Goal: Task Accomplishment & Management: Manage account settings

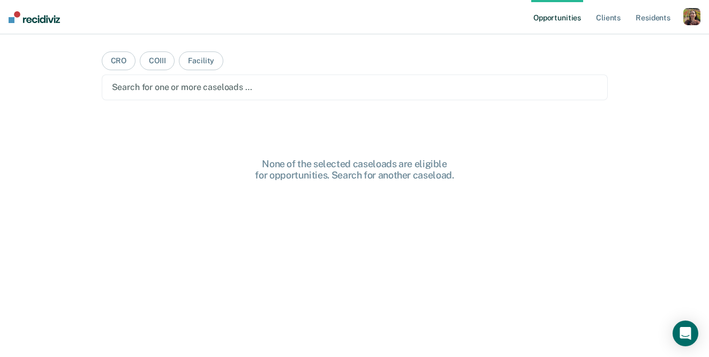
click at [693, 11] on div "button" at bounding box center [691, 16] width 17 height 17
click at [618, 37] on div "Profile How it works Log Out" at bounding box center [648, 57] width 103 height 52
click at [615, 42] on link "Profile" at bounding box center [648, 43] width 86 height 9
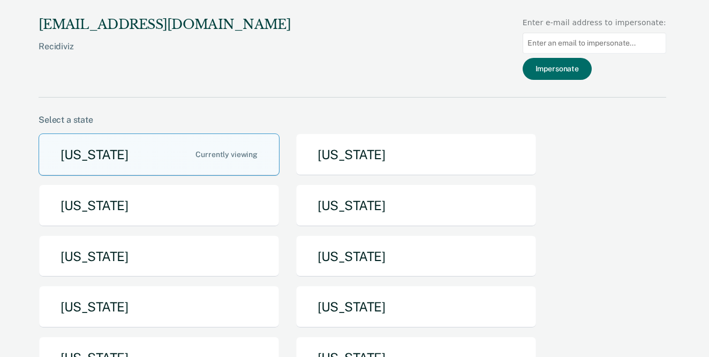
click at [583, 42] on input at bounding box center [594, 43] width 143 height 21
paste input "travis.fredrich@doc.mo.gov"
type input "travis.fredrich@doc.mo.gov"
click at [572, 69] on button "Impersonate" at bounding box center [557, 69] width 69 height 22
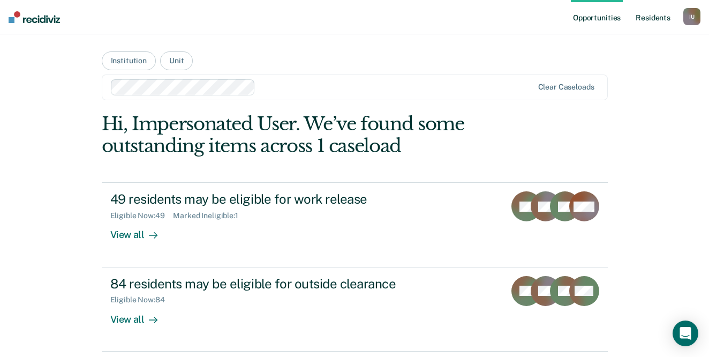
click at [656, 14] on link "Resident s" at bounding box center [652, 17] width 39 height 34
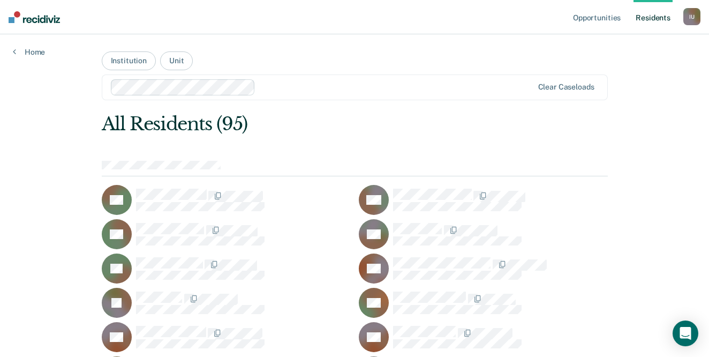
click at [691, 14] on div "I U" at bounding box center [691, 16] width 17 height 17
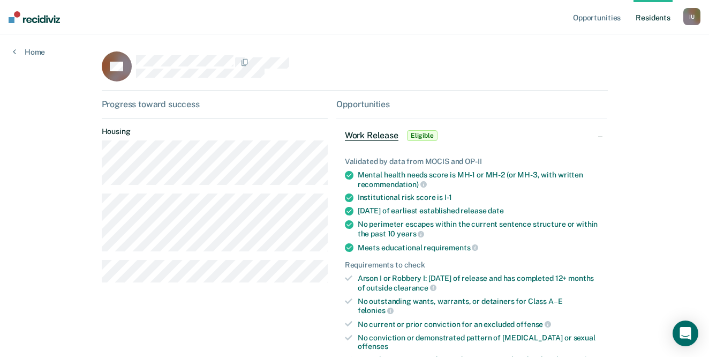
scroll to position [180, 0]
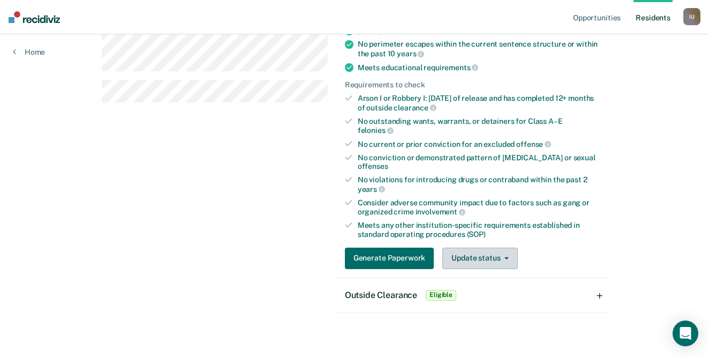
click at [485, 247] on button "Update status" at bounding box center [479, 257] width 75 height 21
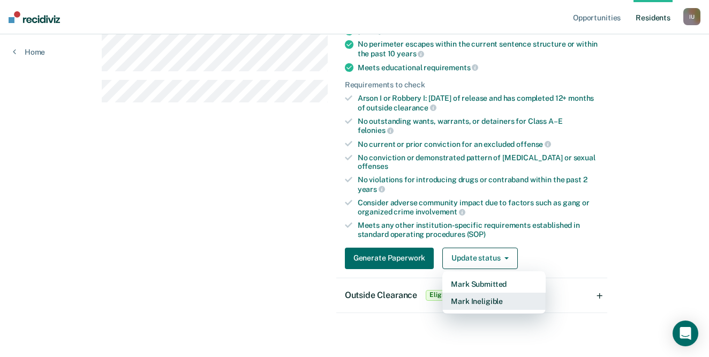
click at [482, 292] on button "Mark Ineligible" at bounding box center [493, 300] width 103 height 17
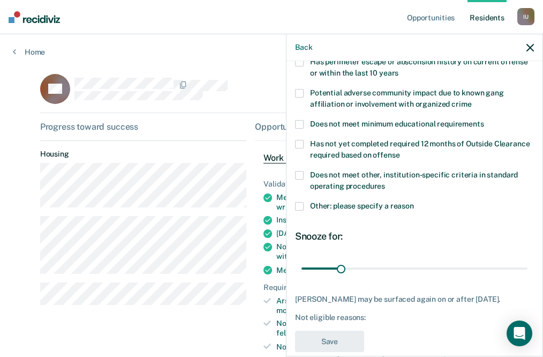
scroll to position [249, 0]
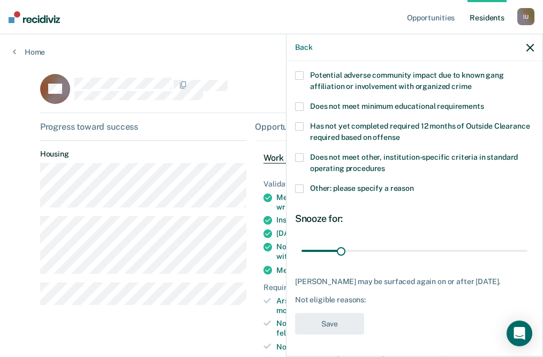
click at [223, 143] on div "Progress toward success Housing" at bounding box center [143, 218] width 207 height 192
click at [534, 52] on div "Back" at bounding box center [414, 47] width 256 height 27
click at [523, 48] on div "Back" at bounding box center [414, 47] width 256 height 27
click at [529, 49] on icon "button" at bounding box center [529, 47] width 7 height 7
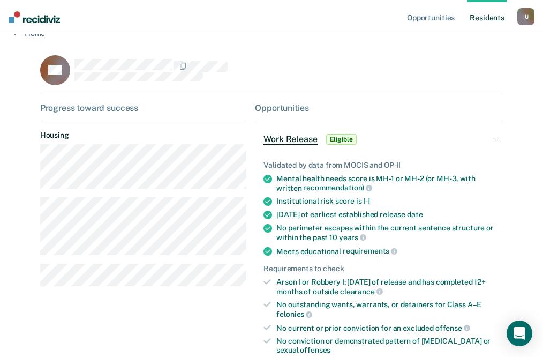
scroll to position [237, 0]
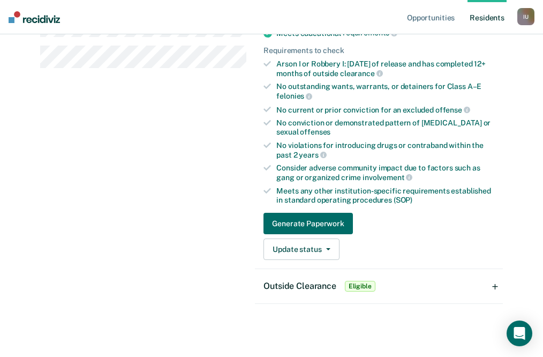
click at [331, 285] on span "Outside Clearance" at bounding box center [299, 286] width 72 height 10
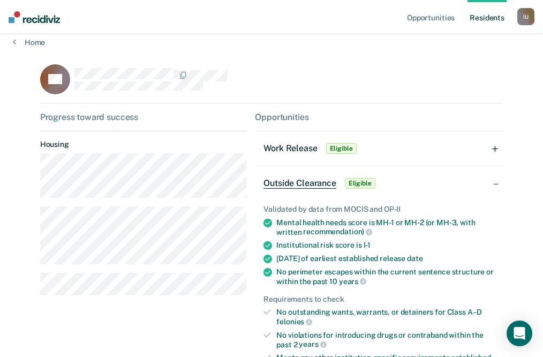
scroll to position [9, 0]
click at [40, 42] on link "Home" at bounding box center [271, 43] width 517 height 10
